Goal: Transaction & Acquisition: Purchase product/service

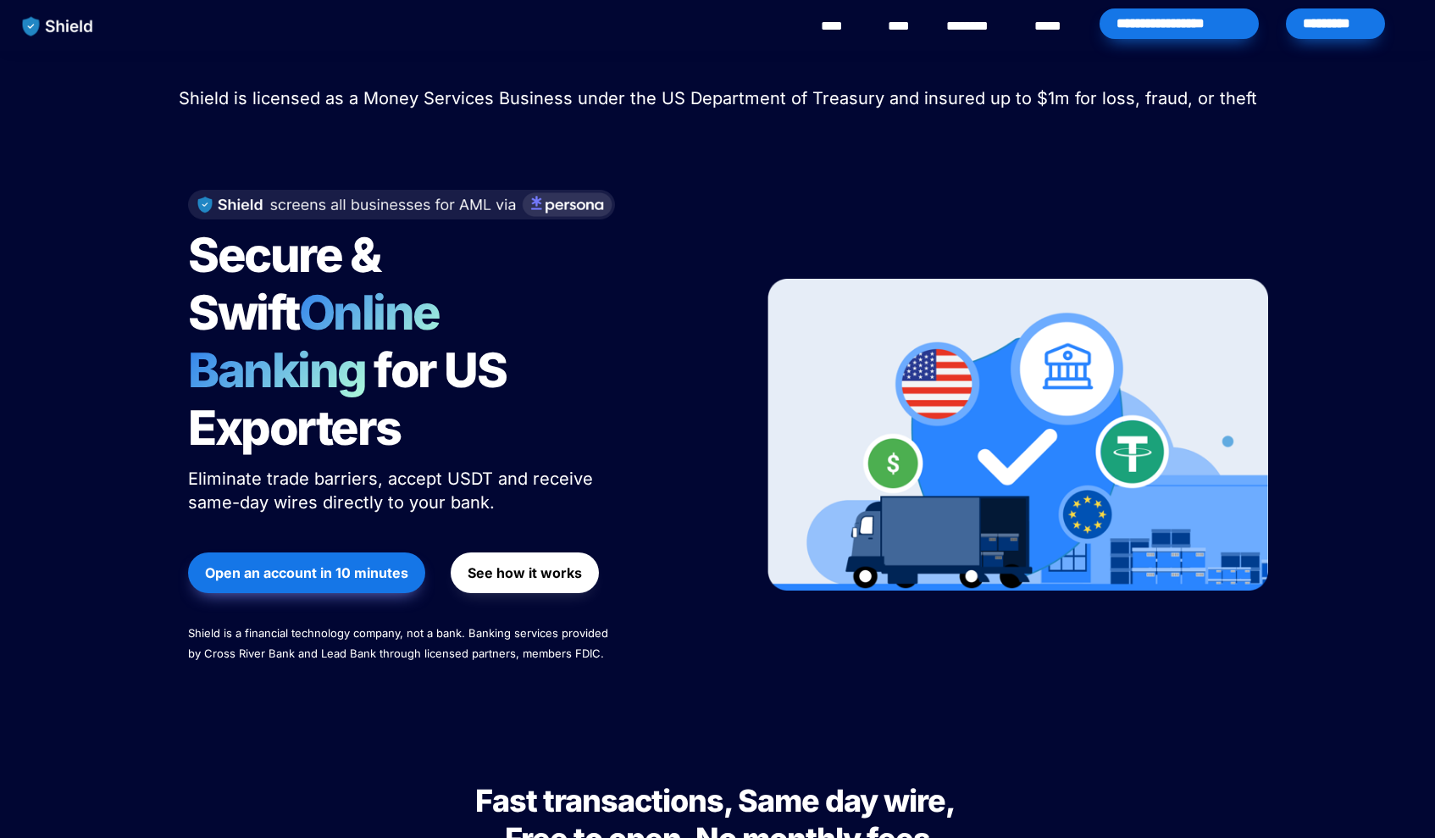
click at [1337, 23] on div "*********" at bounding box center [1335, 23] width 99 height 31
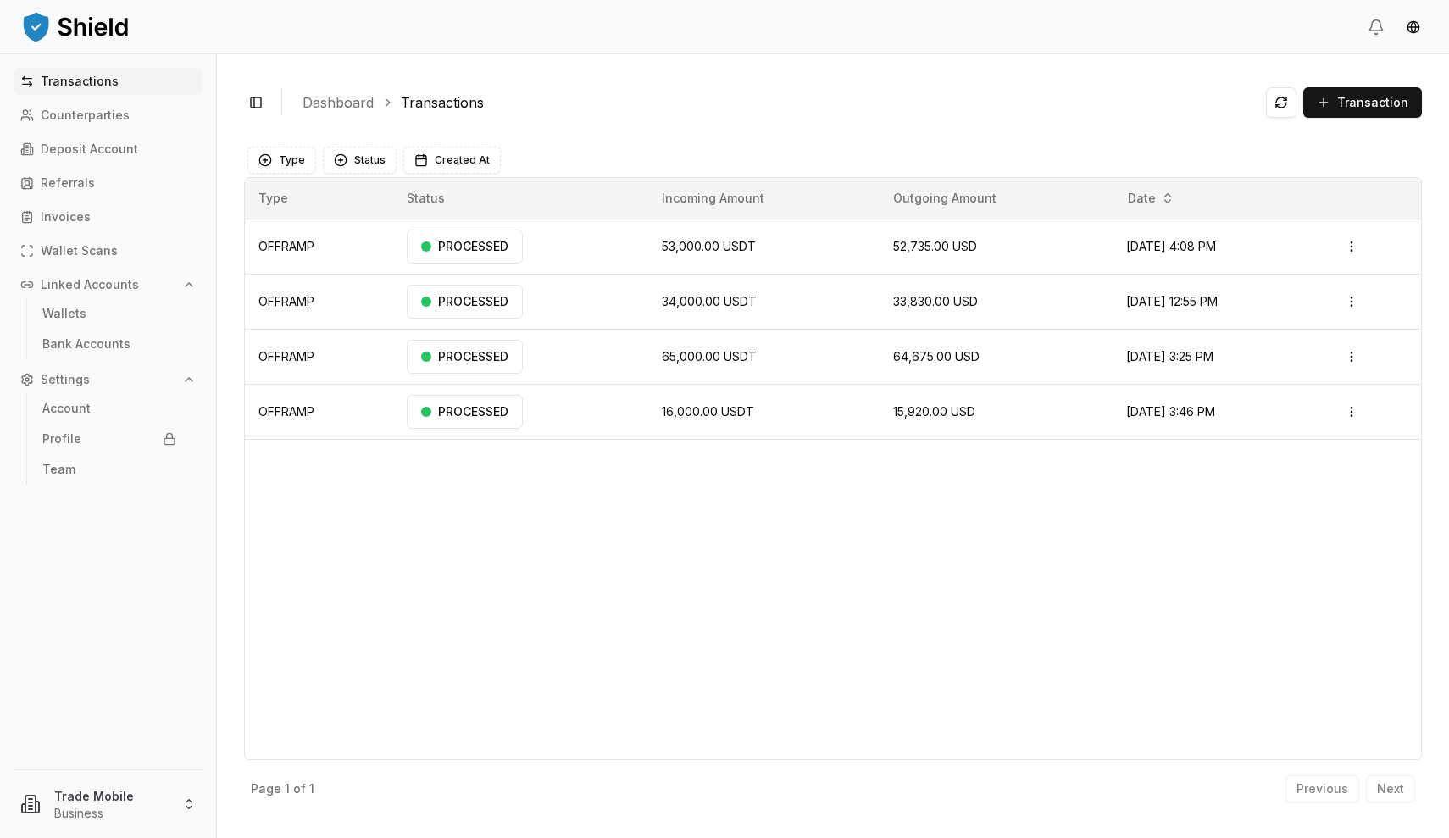
click at [98, 88] on link "Transactions" at bounding box center [108, 81] width 189 height 27
click at [97, 78] on p "Transactions" at bounding box center [80, 81] width 78 height 12
click at [78, 85] on p "Transactions" at bounding box center [80, 81] width 78 height 12
click at [80, 89] on link "Transactions" at bounding box center [108, 81] width 189 height 27
click at [89, 86] on p "Transactions" at bounding box center [80, 81] width 78 height 12
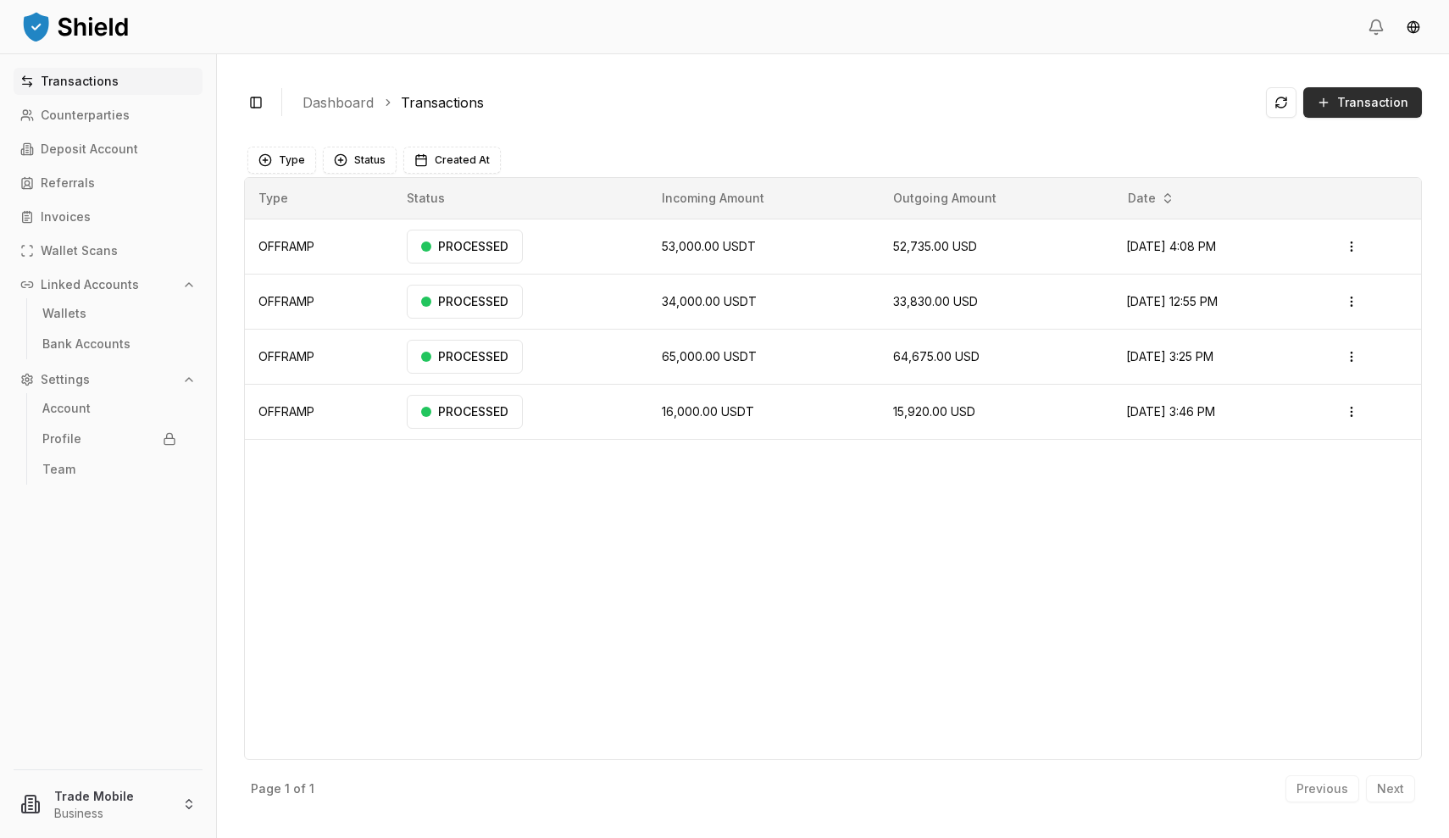
click at [1350, 100] on span "Transaction" at bounding box center [1372, 102] width 71 height 17
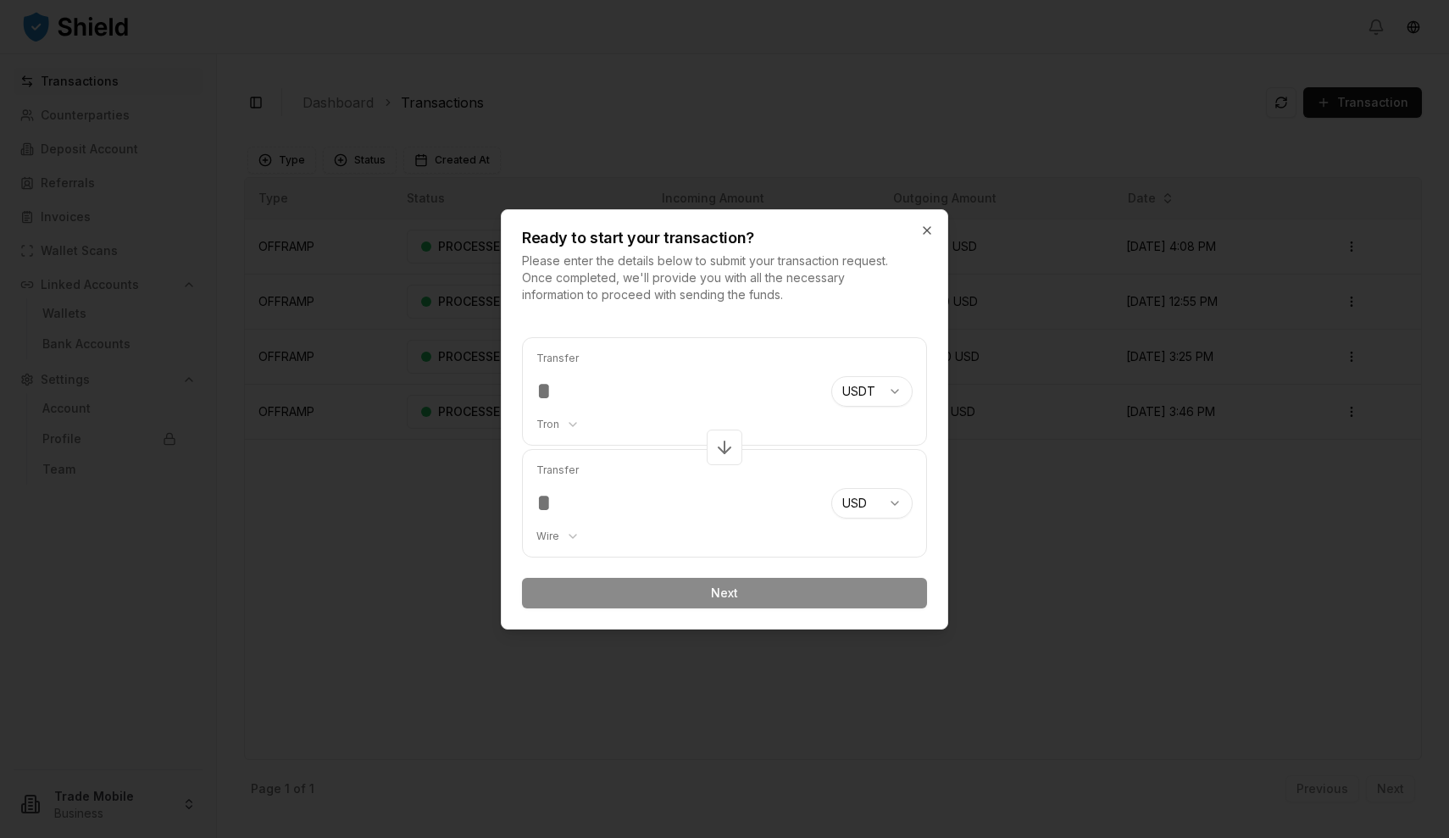
type input "*"
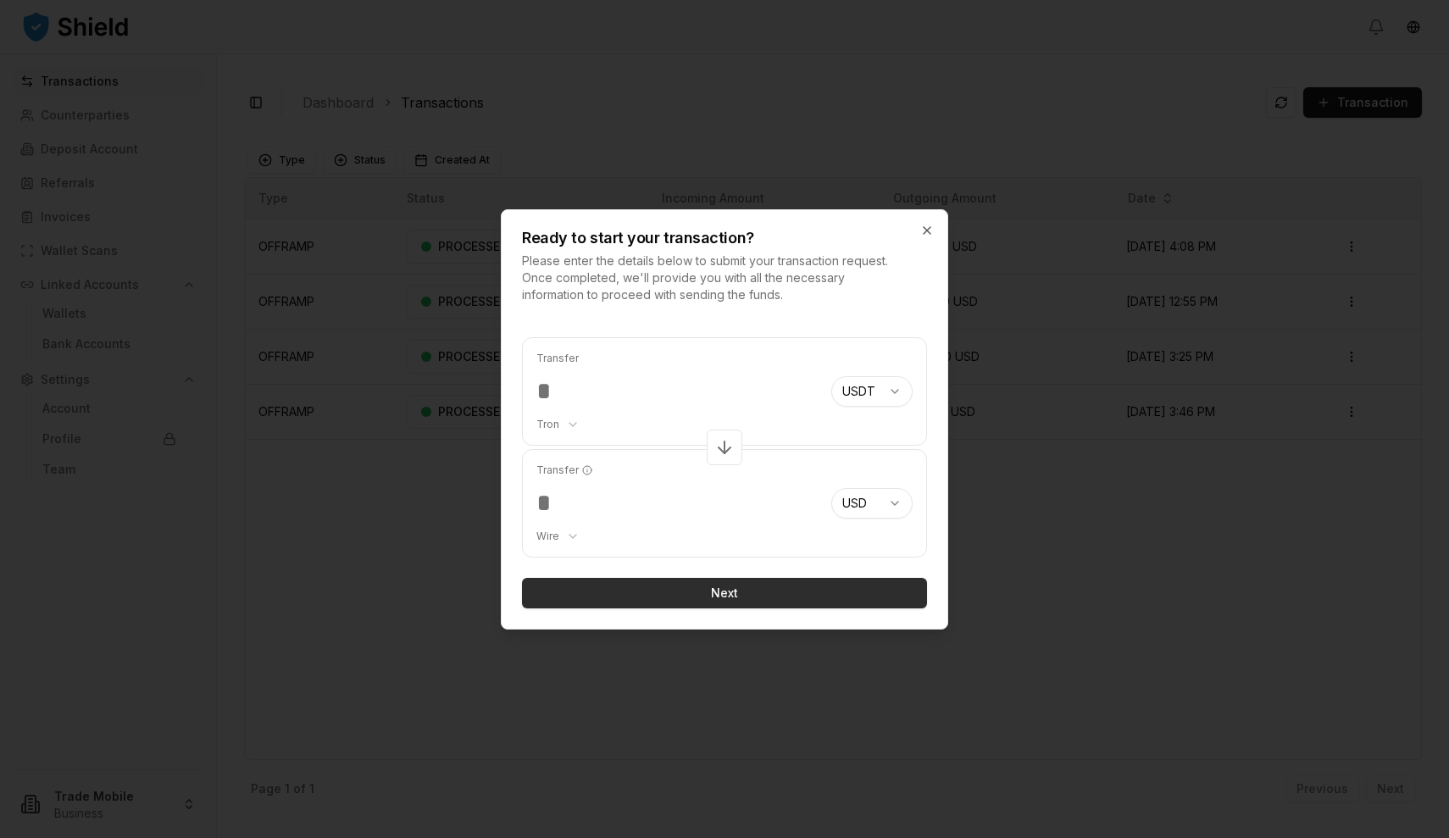
type input "*****"
click at [733, 591] on button "Next" at bounding box center [724, 593] width 405 height 31
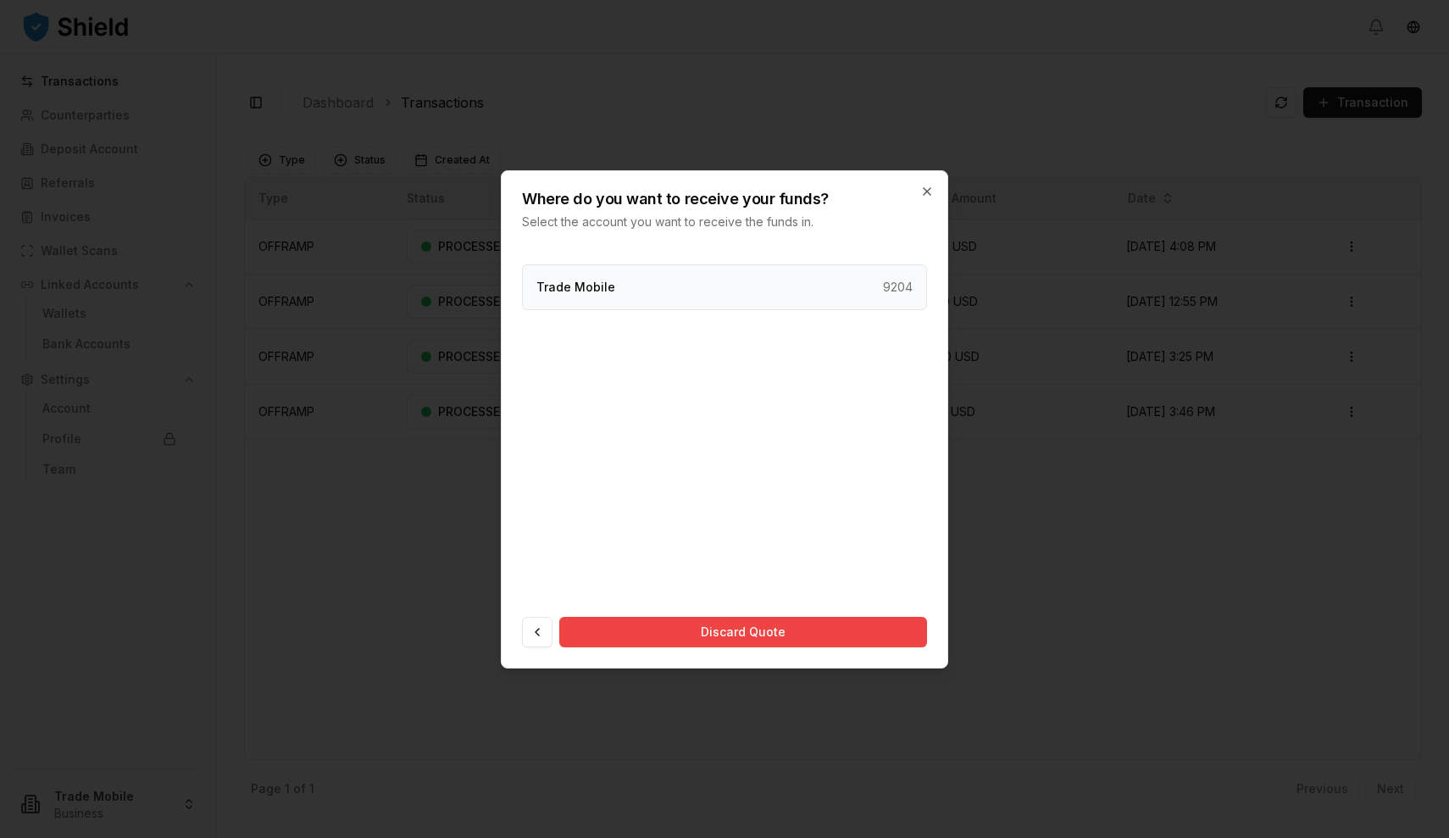
click at [692, 292] on div "Trade Mobile 9204" at bounding box center [724, 287] width 405 height 46
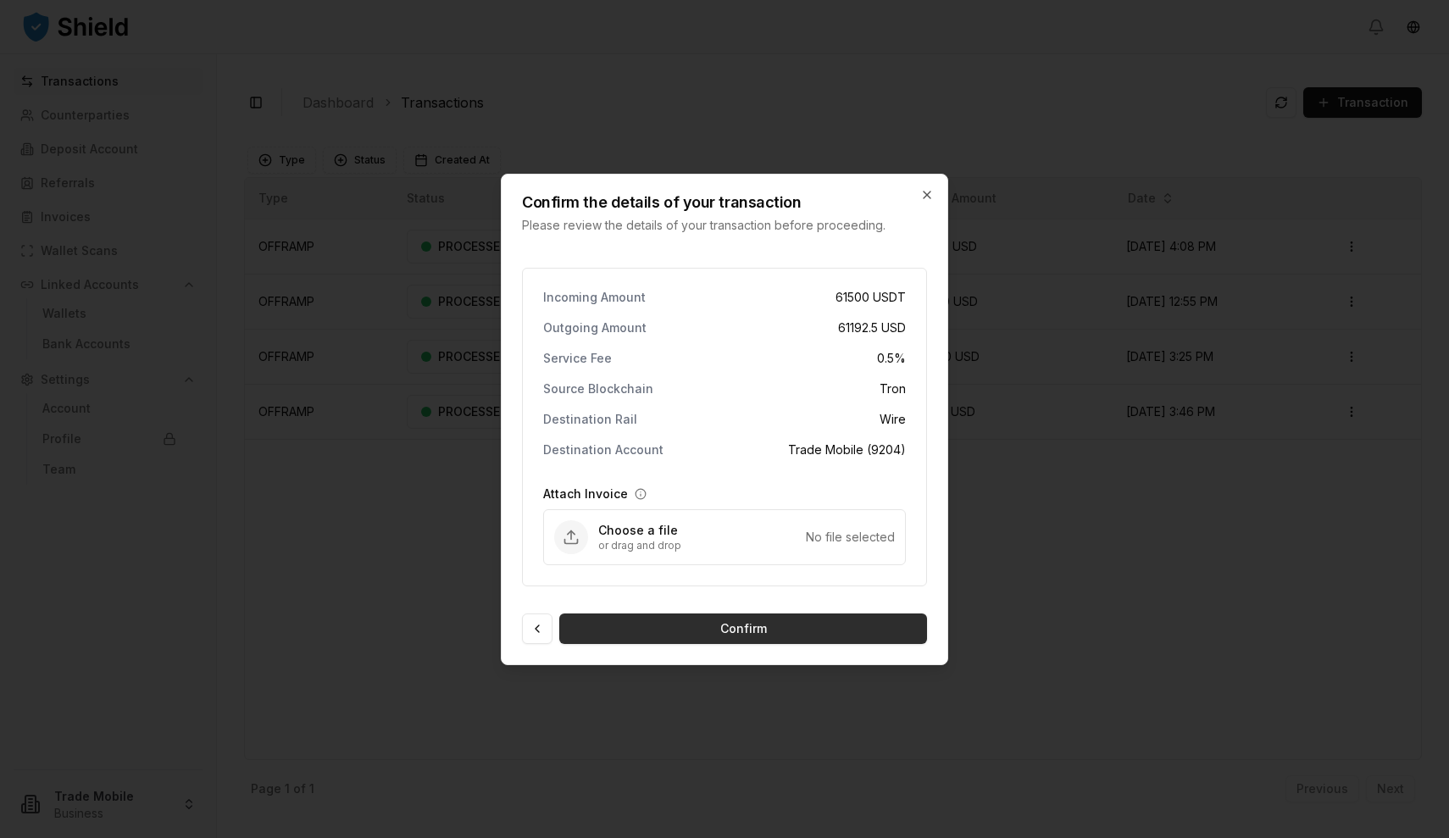
click at [738, 635] on button "Confirm" at bounding box center [743, 628] width 368 height 31
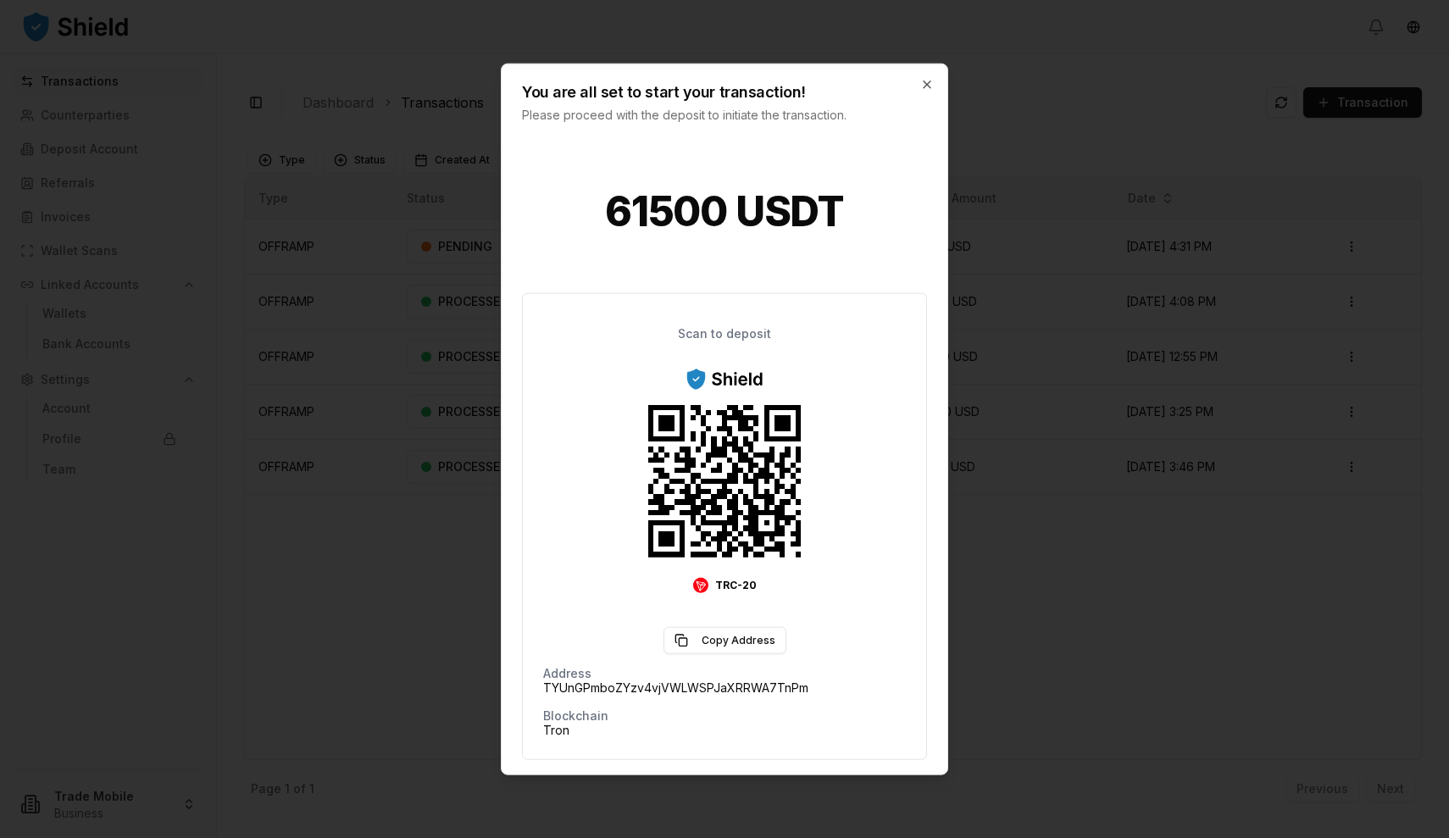
click at [867, 286] on div "61500 USDT Scan to deposit TRC-20 Copy Address Address TYUnGPmboZYzv4vjVWLWSPJa…" at bounding box center [724, 487] width 405 height 660
click at [934, 87] on div "You are all set to start your transaction! Please proceed with the deposit to i…" at bounding box center [725, 93] width 446 height 59
click at [929, 87] on icon "button" at bounding box center [927, 84] width 14 height 14
